Goal: Task Accomplishment & Management: Use online tool/utility

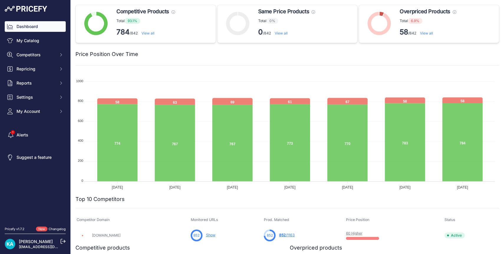
click at [29, 7] on img at bounding box center [26, 9] width 42 height 6
click at [422, 32] on link "View all" at bounding box center [426, 33] width 13 height 4
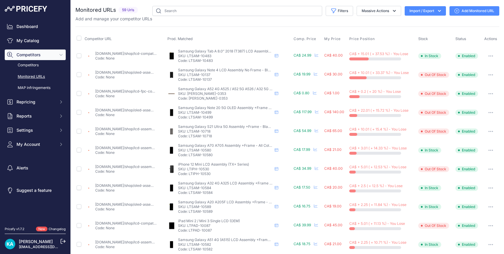
click at [111, 53] on link "mtech.shop/shop/lcd-compatible-for-samsung-galaxy-tab-a-8-0-t380-premium/?priru…" at bounding box center [190, 53] width 191 height 4
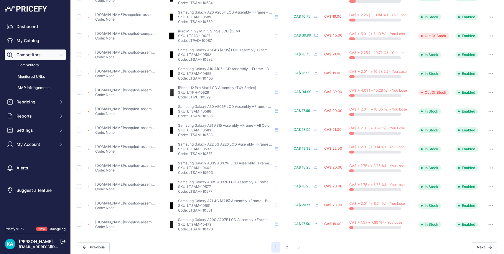
scroll to position [194, 0]
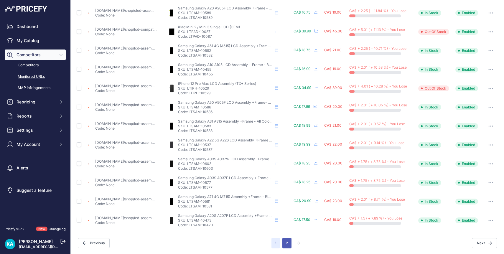
click at [287, 242] on button "2" at bounding box center [287, 243] width 9 height 11
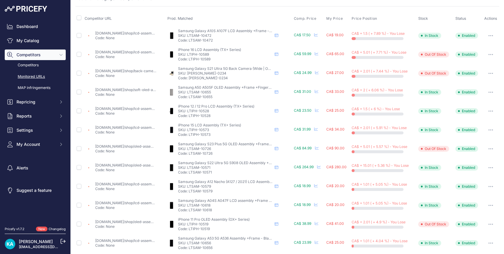
scroll to position [22, 0]
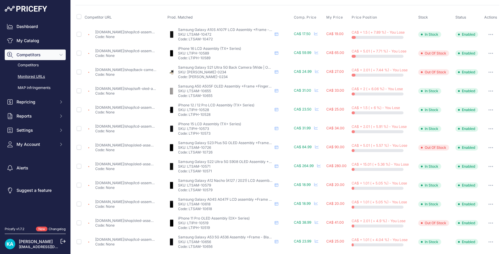
click at [130, 88] on link "mtech.shop/shop/soft-oled-assembly-with-frame-compatible-for-samsung-galaxy-a50…" at bounding box center [198, 88] width 207 height 4
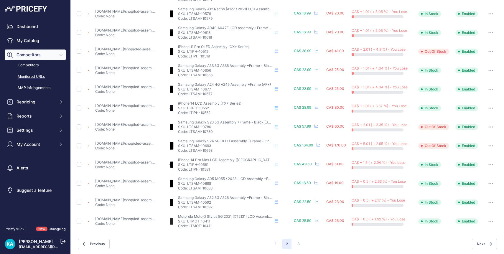
scroll to position [194, 0]
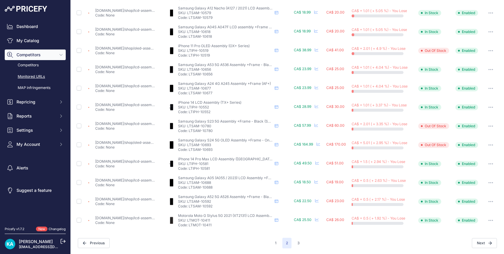
click at [125, 143] on link "mtech.shop/shop/oled-assembly-with-frame-compatible-for-samsung-galaxy-s24-5g-r…" at bounding box center [216, 142] width 242 height 4
click at [297, 241] on button "3" at bounding box center [298, 243] width 9 height 11
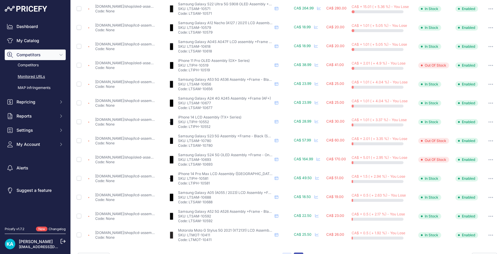
scroll to position [209, 0]
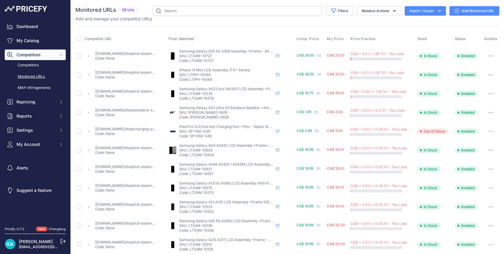
click at [31, 11] on img at bounding box center [26, 9] width 42 height 6
